Goal: Information Seeking & Learning: Check status

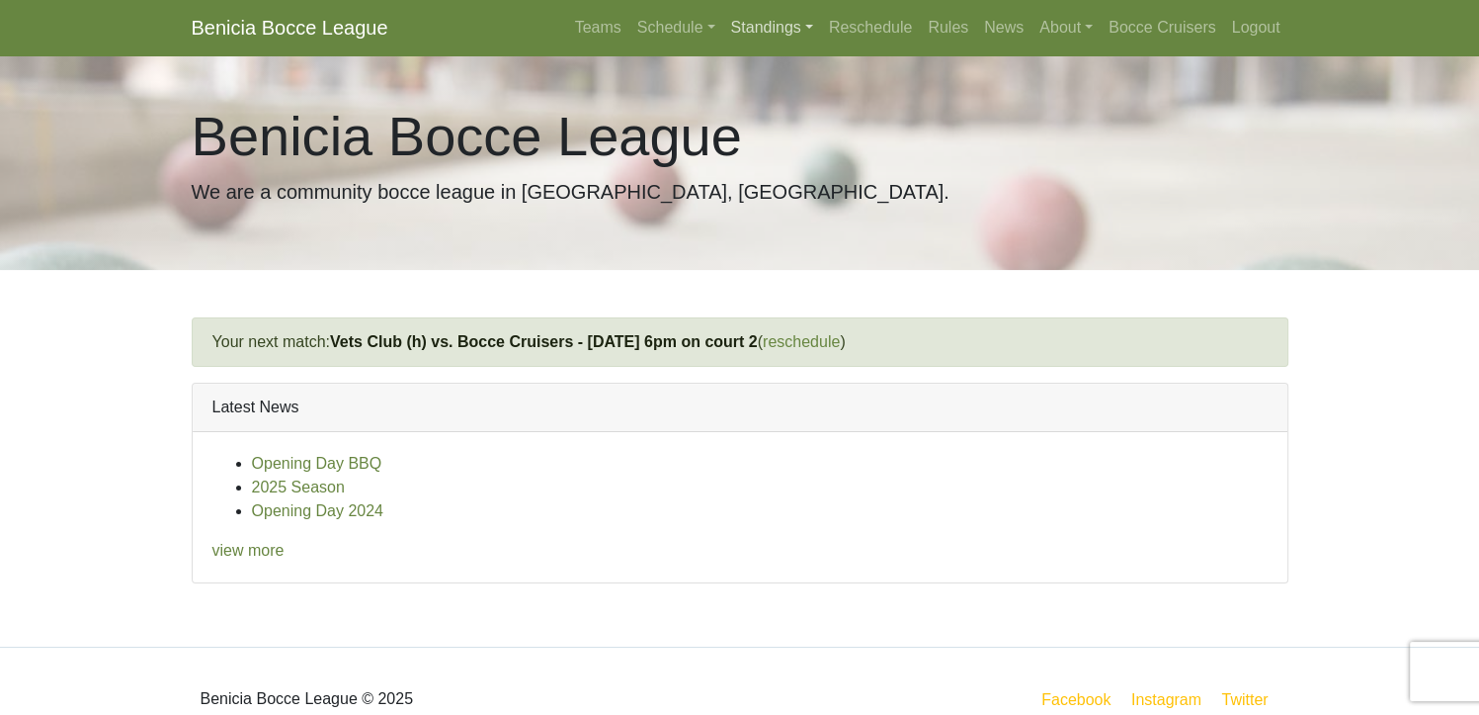
click at [752, 31] on link "Standings" at bounding box center [772, 28] width 98 height 40
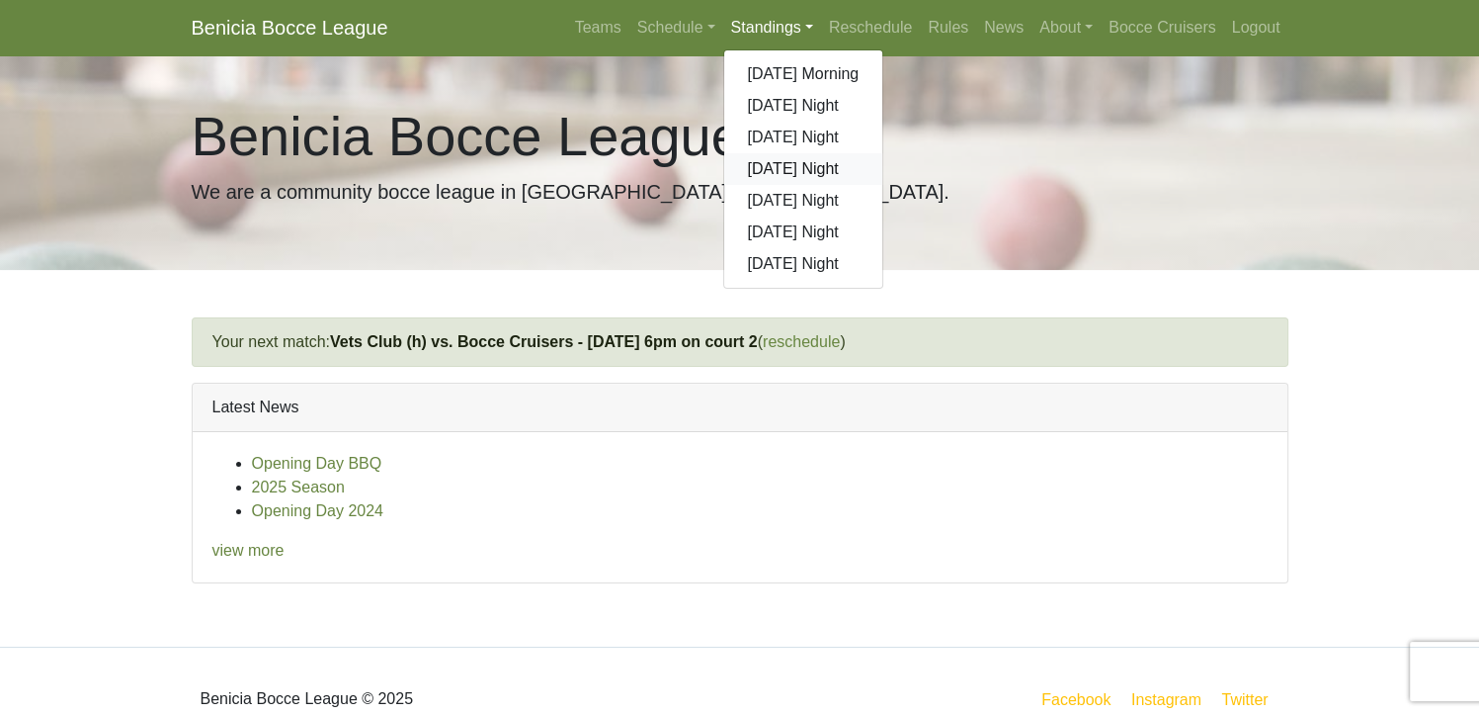
click at [778, 170] on link "[DATE] Night" at bounding box center [803, 169] width 159 height 32
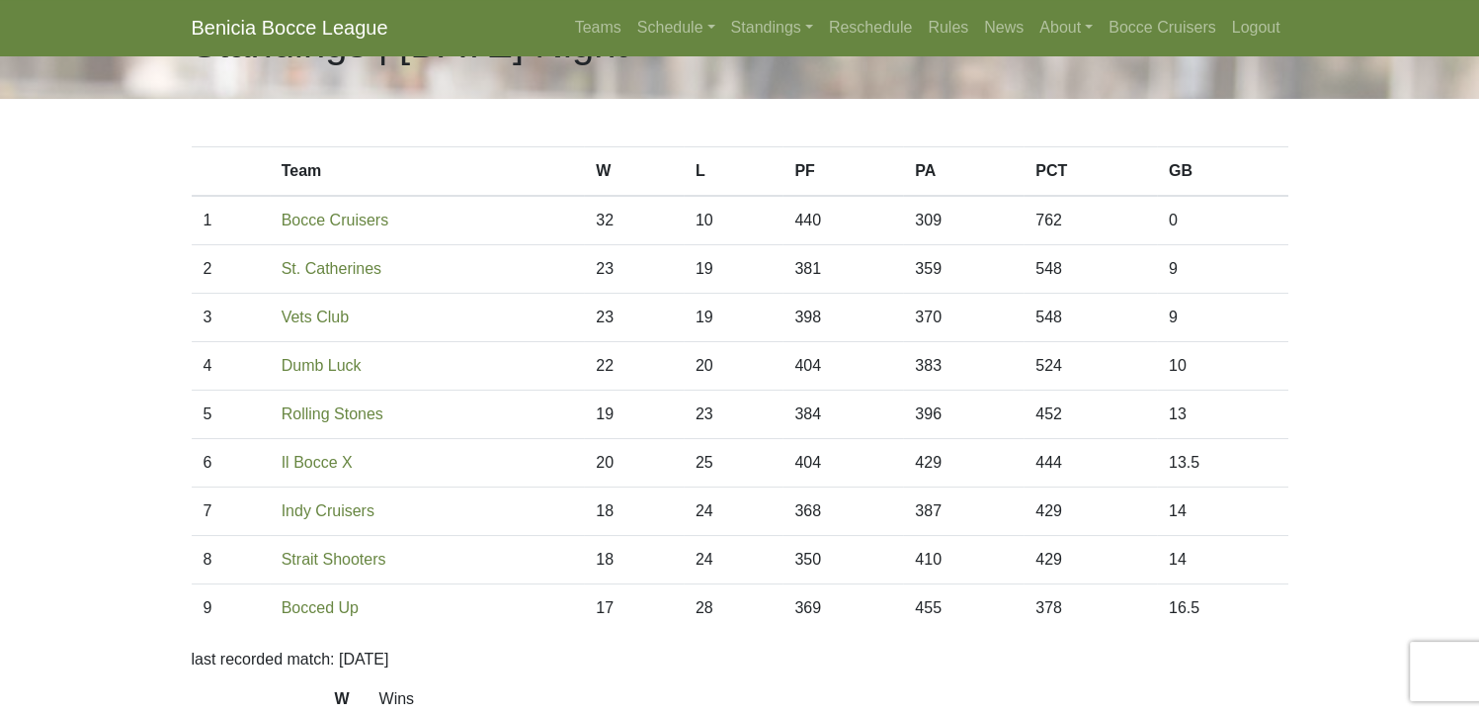
scroll to position [65, 0]
click at [665, 31] on link "Schedule" at bounding box center [677, 28] width 94 height 40
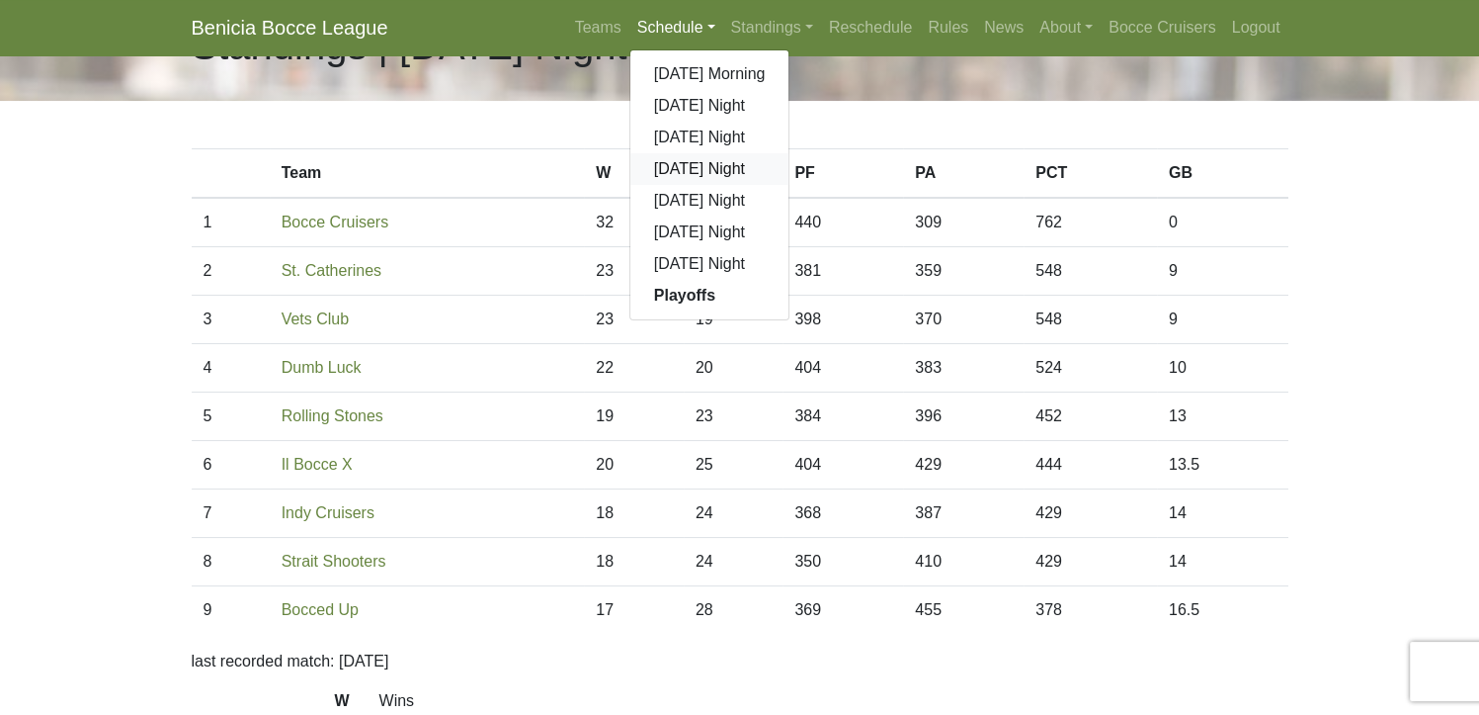
click at [675, 167] on link "[DATE] Night" at bounding box center [710, 169] width 159 height 32
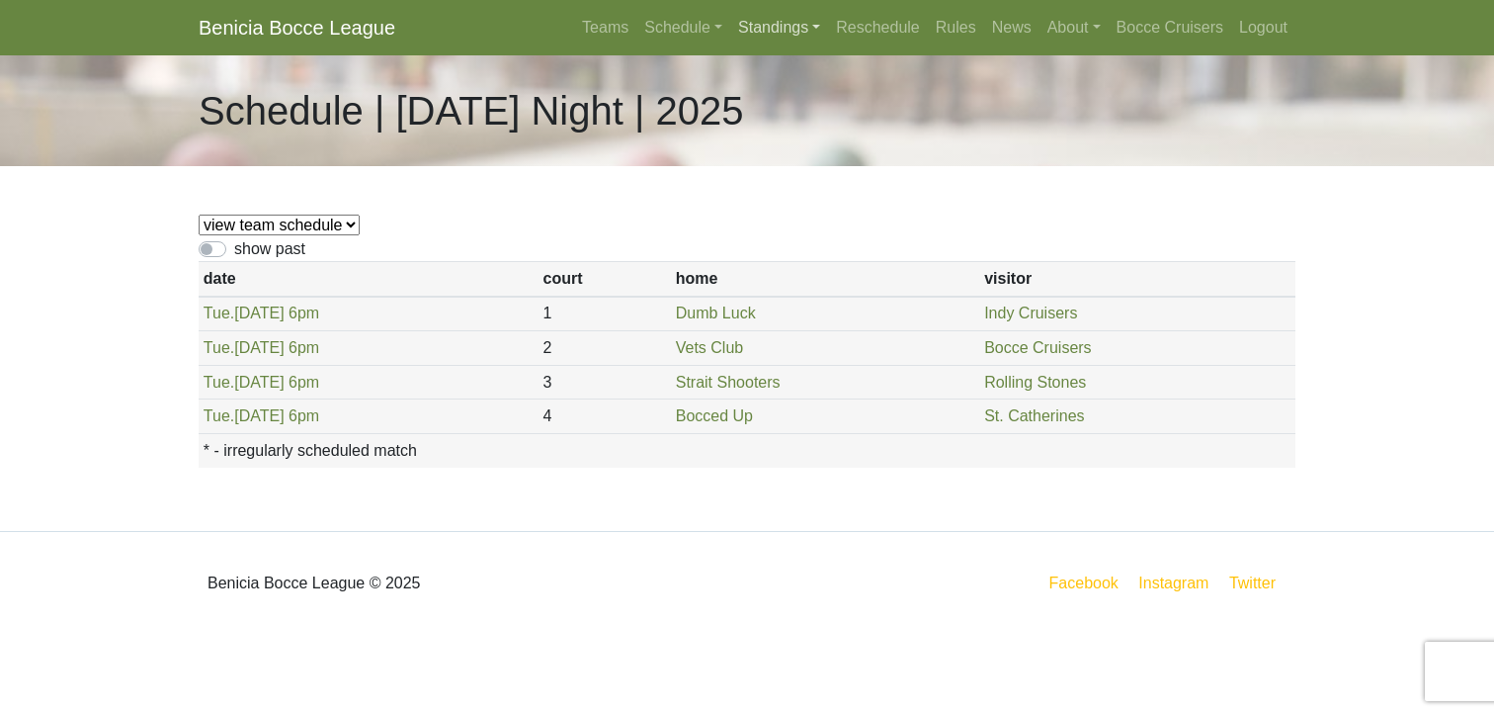
click at [776, 27] on link "Standings" at bounding box center [779, 28] width 98 height 40
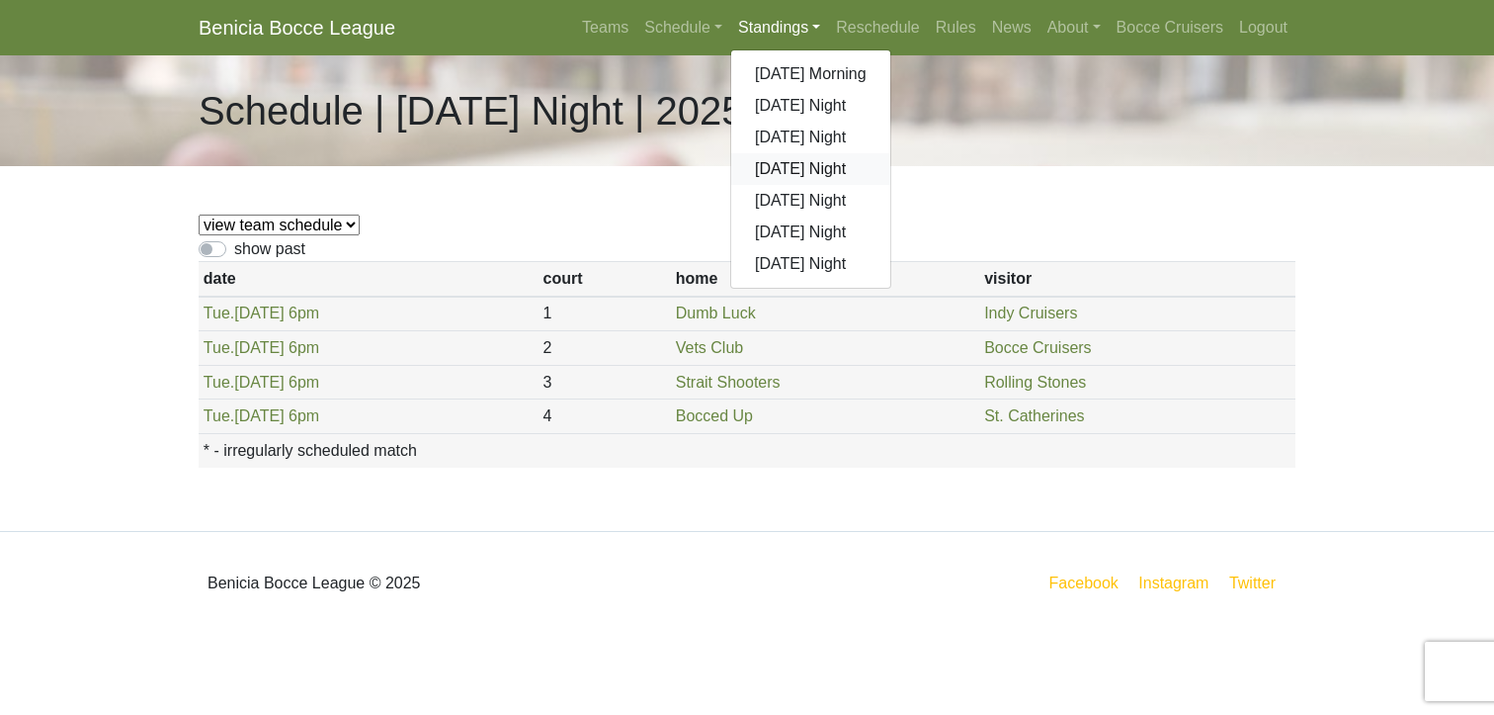
click at [790, 168] on link "[DATE] Night" at bounding box center [810, 169] width 159 height 32
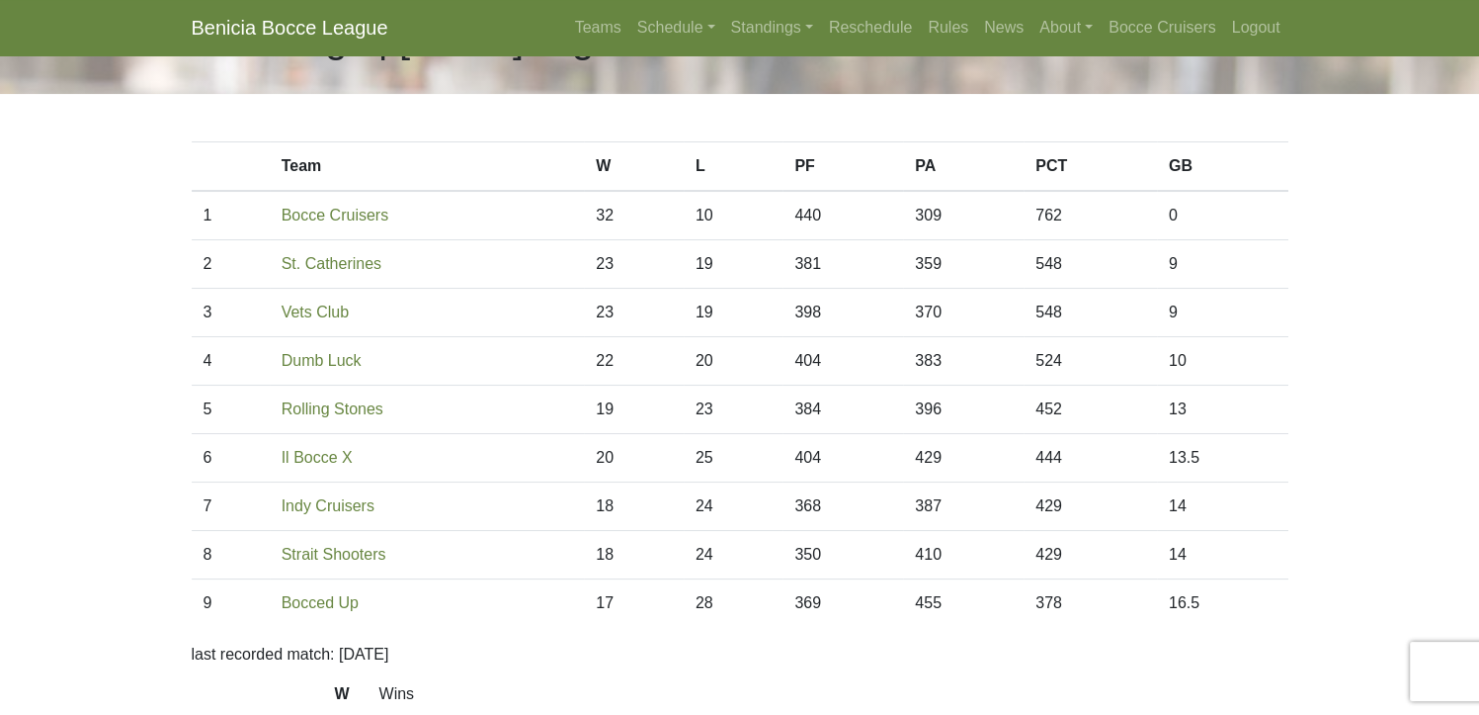
scroll to position [65, 0]
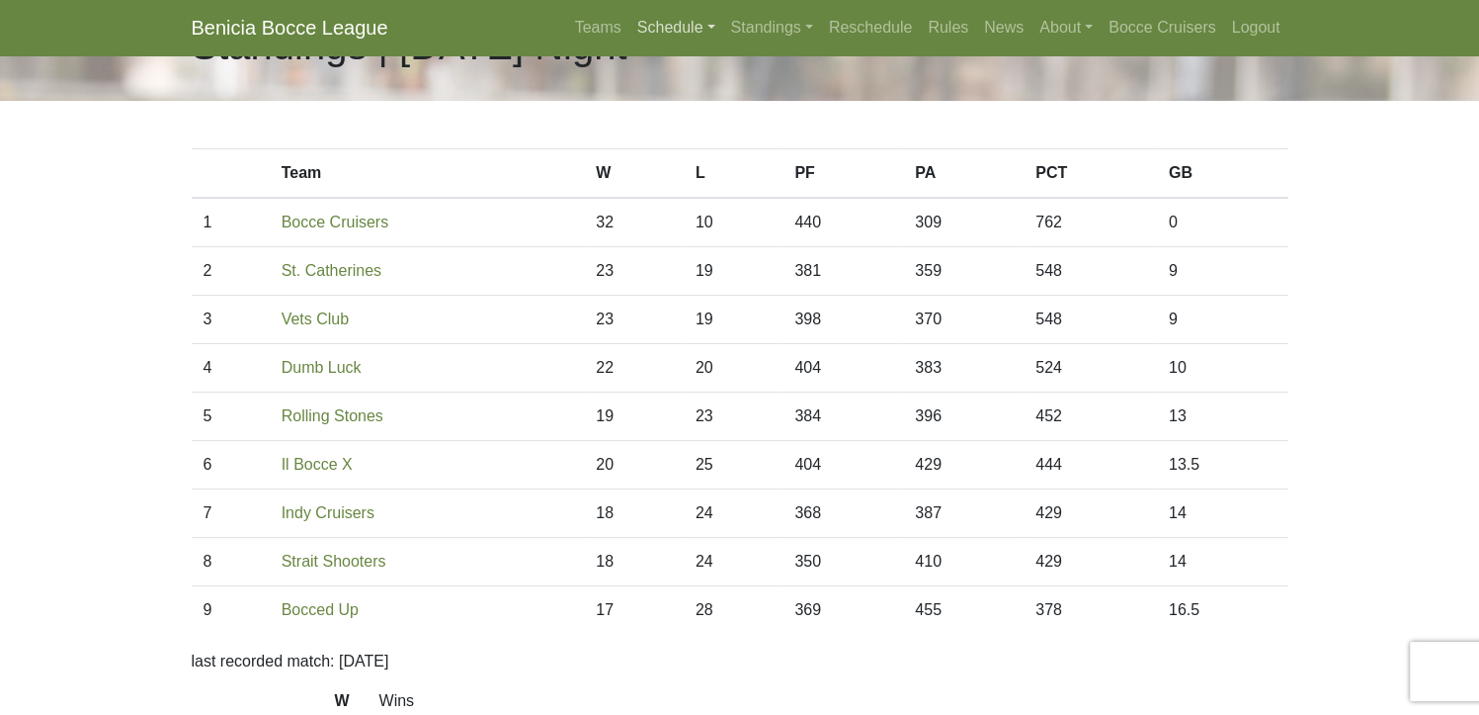
click at [672, 23] on link "Schedule" at bounding box center [677, 28] width 94 height 40
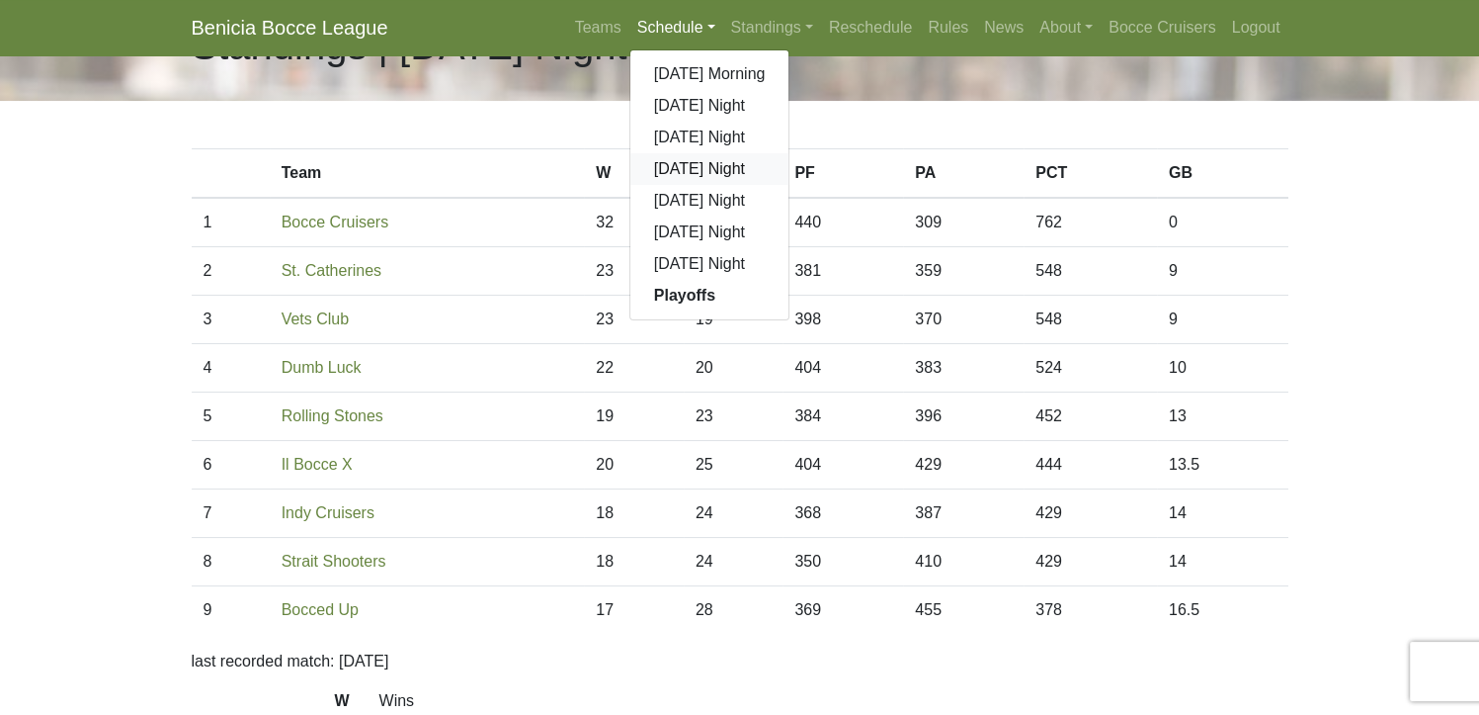
click at [665, 169] on link "[DATE] Night" at bounding box center [710, 169] width 159 height 32
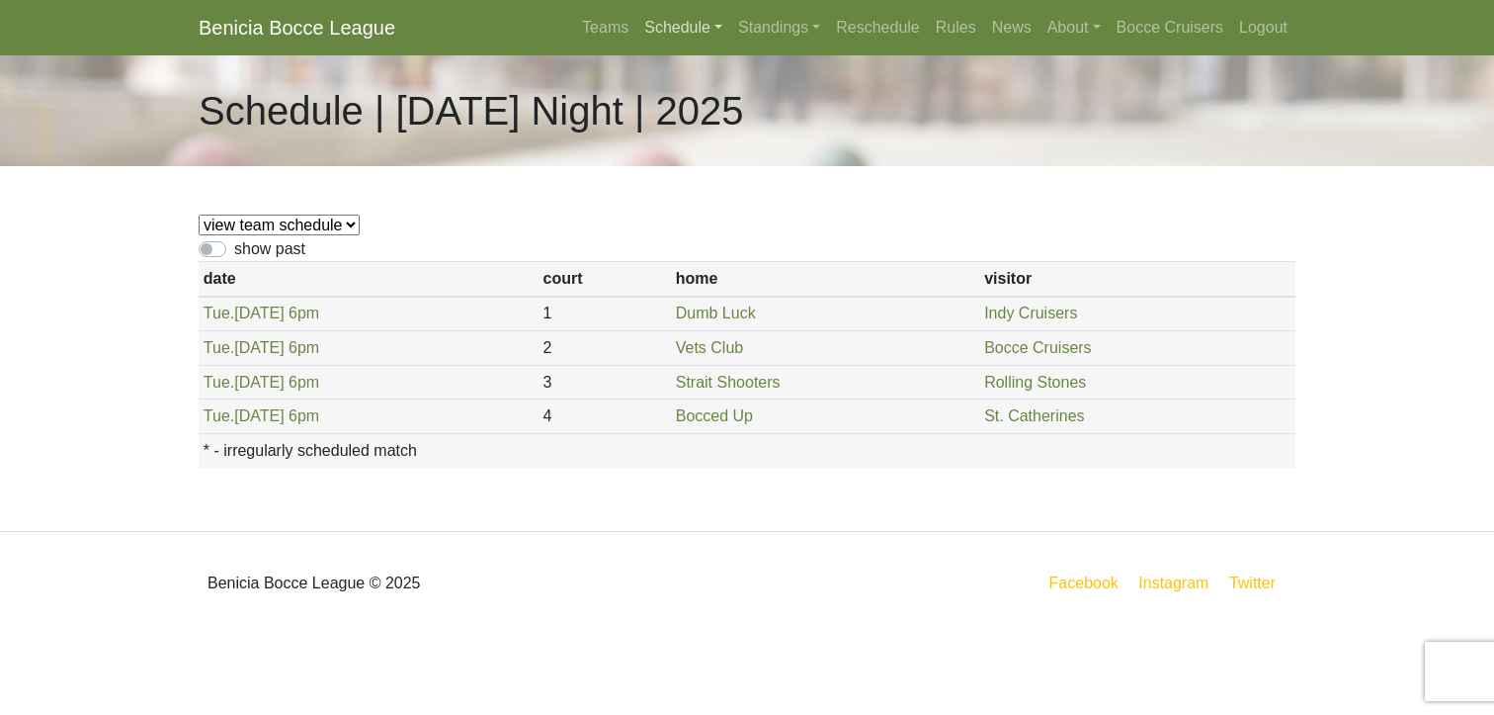
click at [690, 21] on link "Schedule" at bounding box center [683, 28] width 94 height 40
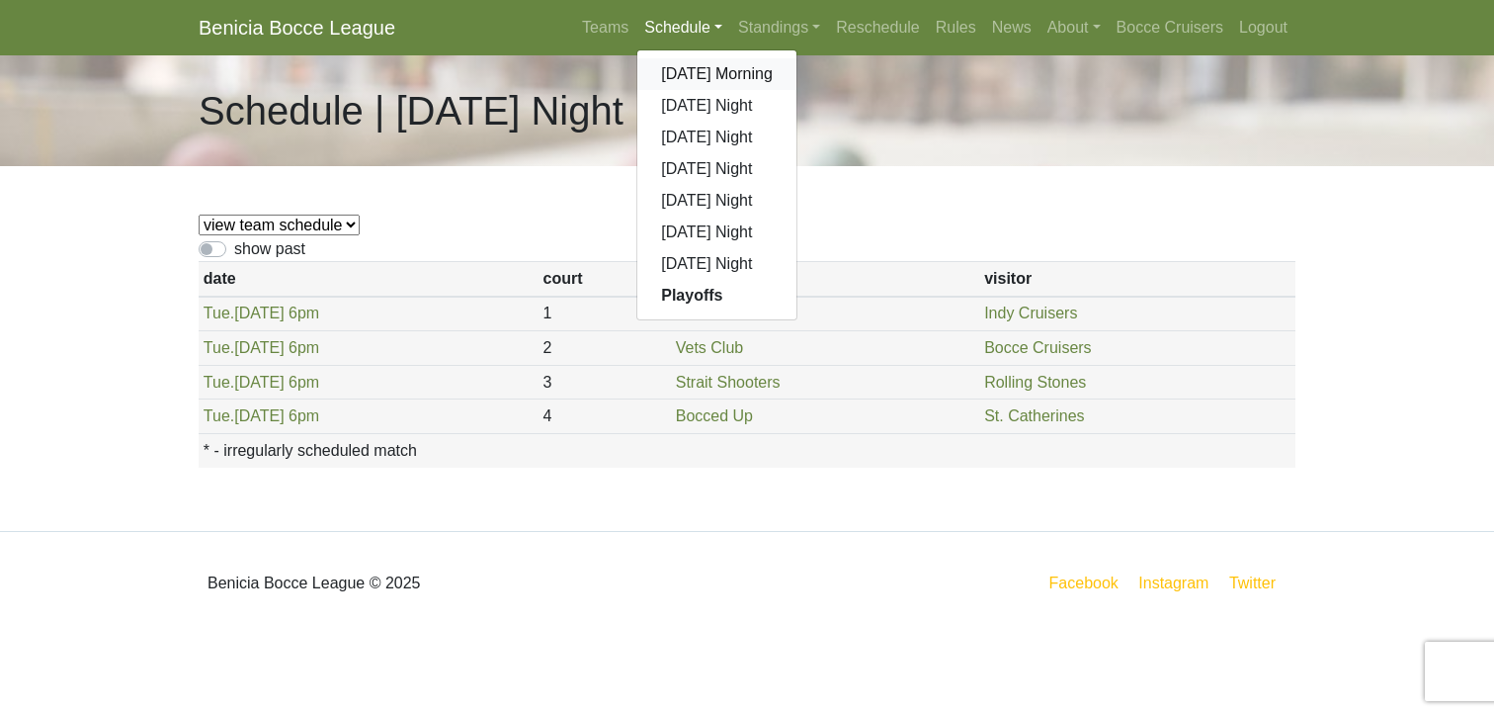
click at [688, 69] on link "[DATE] Morning" at bounding box center [716, 74] width 159 height 32
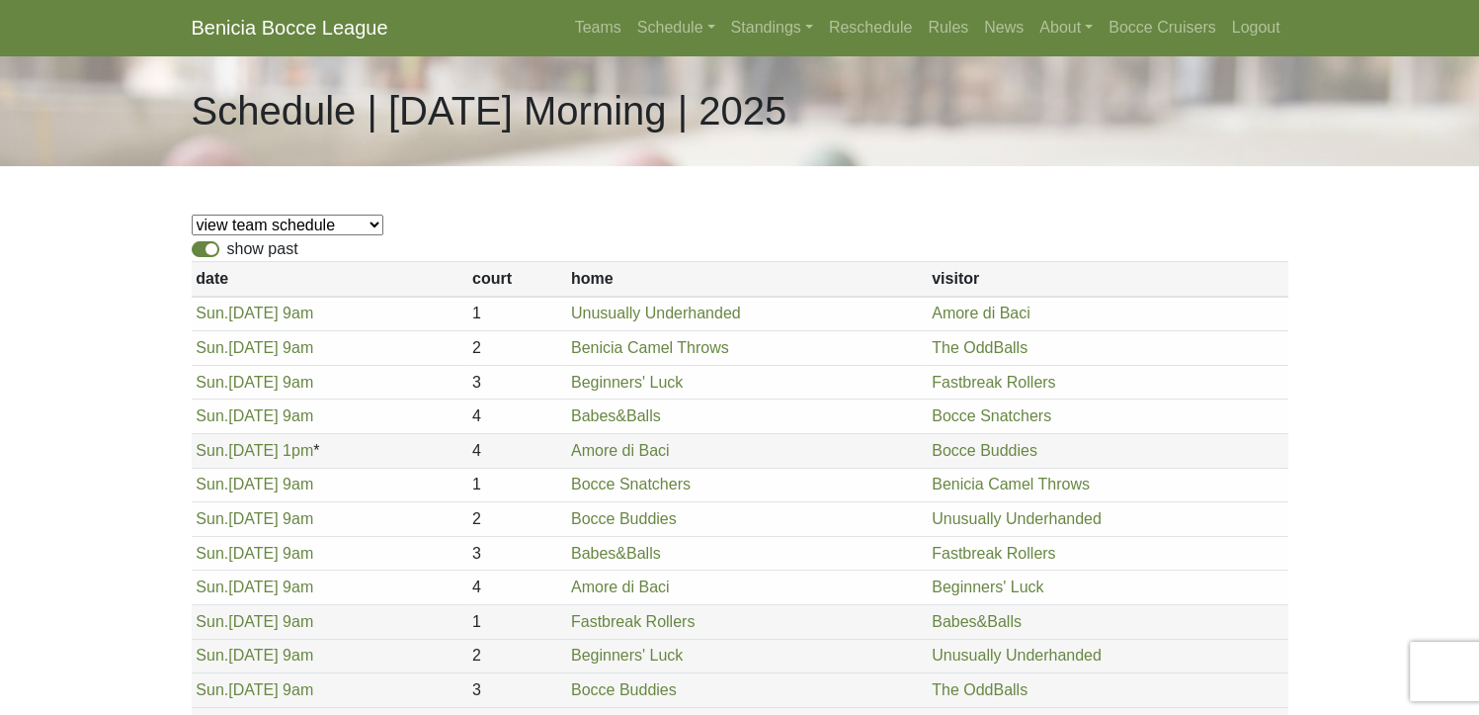
click at [227, 247] on label "show past" at bounding box center [262, 249] width 71 height 24
click at [227, 247] on input "show past" at bounding box center [233, 243] width 13 height 13
checkbox input "false"
